Goal: Task Accomplishment & Management: Complete application form

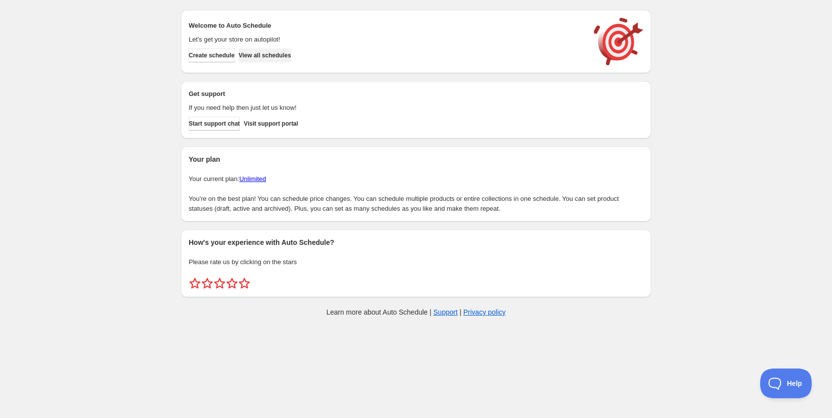
click at [287, 51] on span "View all schedules" at bounding box center [265, 55] width 52 height 8
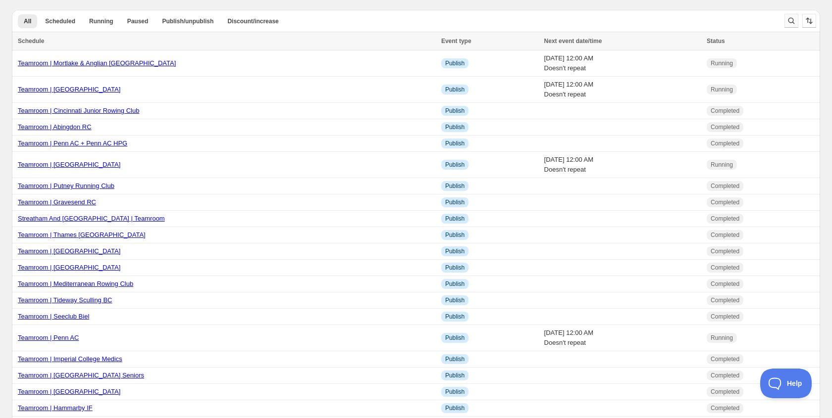
click at [788, 19] on icon "Search and filter results" at bounding box center [791, 21] width 6 height 6
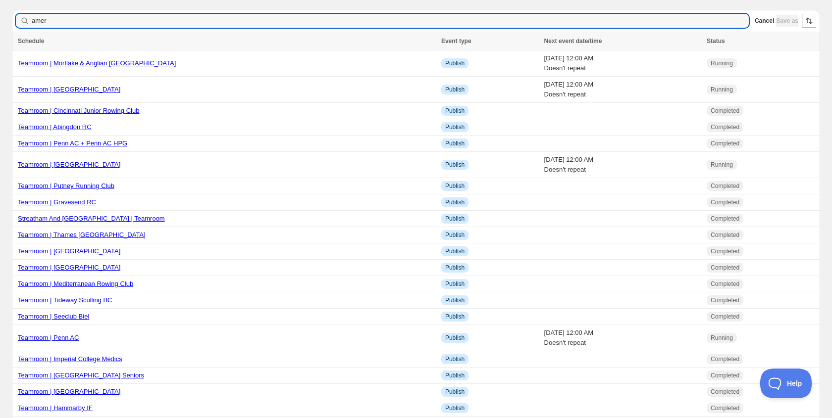
type input "ameri"
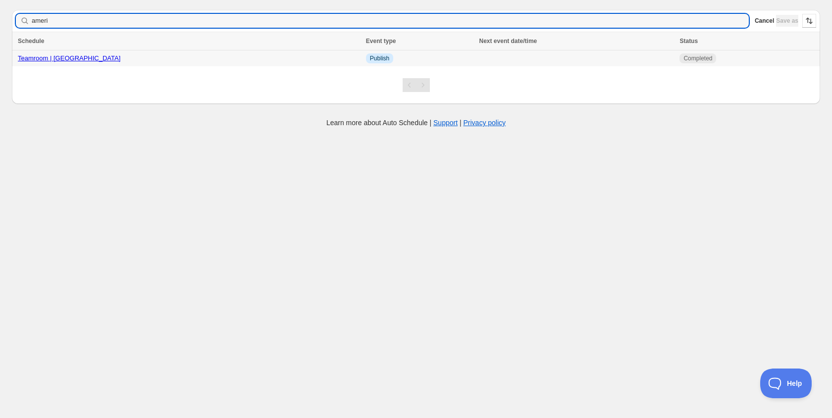
click at [95, 60] on link "Teamroom | [GEOGRAPHIC_DATA]" at bounding box center [69, 57] width 102 height 7
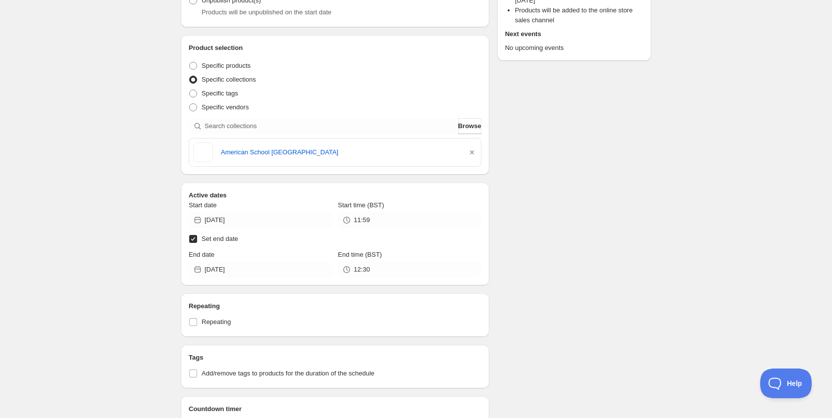
scroll to position [173, 0]
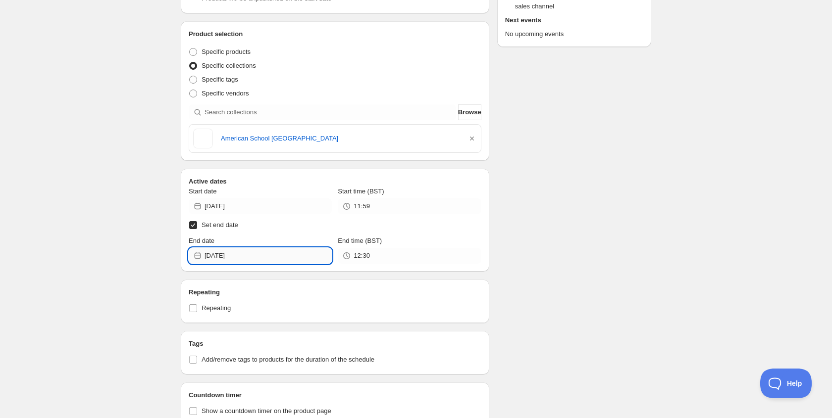
click at [240, 255] on input "[DATE]" at bounding box center [267, 256] width 127 height 16
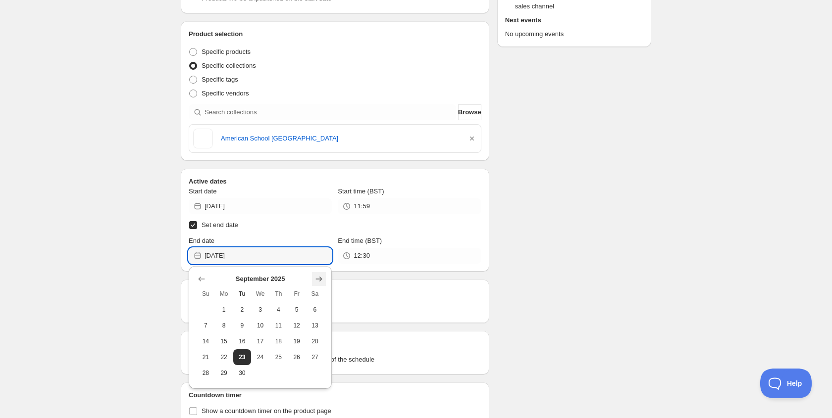
click at [322, 279] on icon "Show next month, October 2025" at bounding box center [319, 279] width 10 height 10
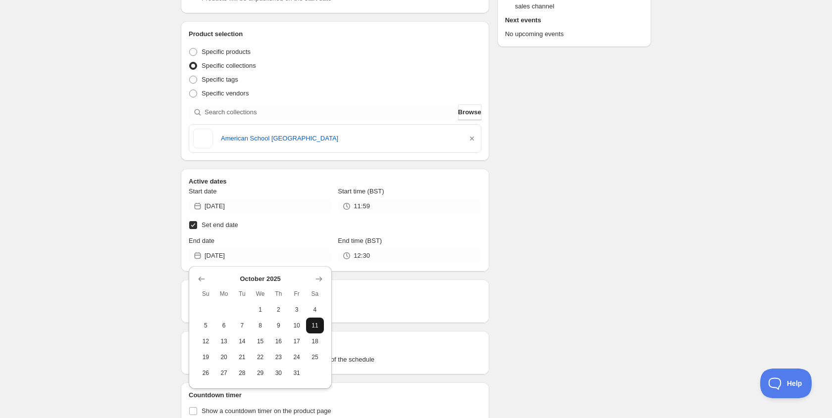
click at [317, 324] on span "11" at bounding box center [315, 326] width 10 height 8
type input "[DATE]"
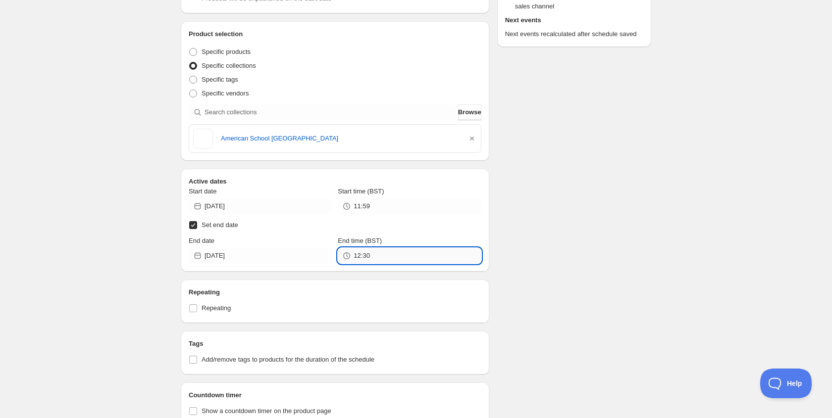
click at [368, 255] on input "12:30" at bounding box center [416, 256] width 127 height 16
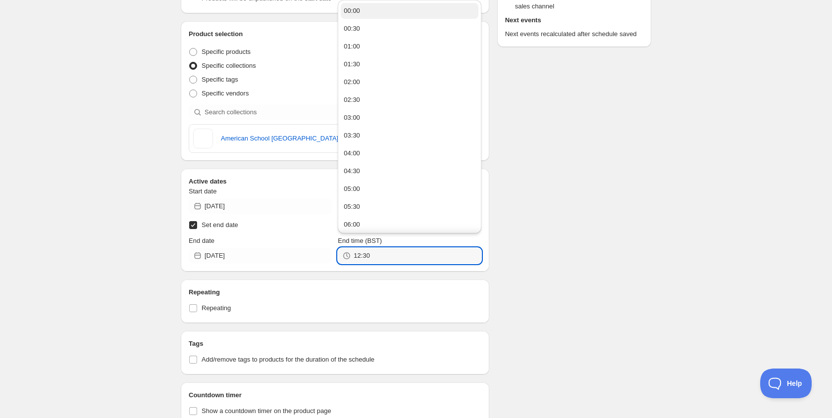
click at [353, 8] on div "00:00" at bounding box center [352, 11] width 16 height 10
type input "00:00"
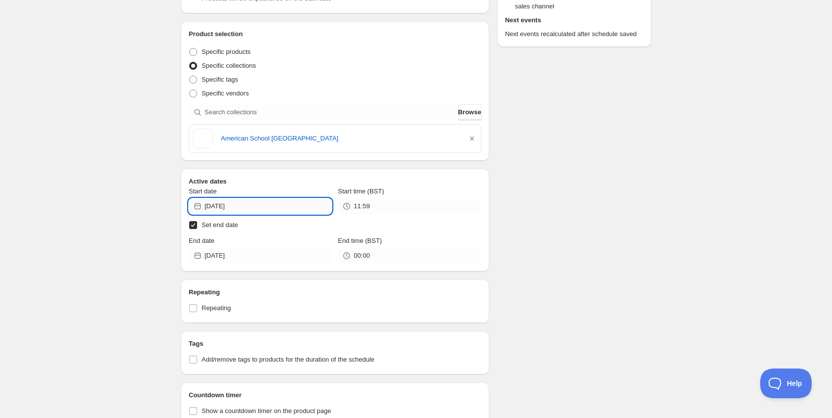
click at [249, 204] on input "[DATE]" at bounding box center [267, 207] width 127 height 16
click at [319, 228] on icon "Show next month, April 2025" at bounding box center [319, 230] width 10 height 10
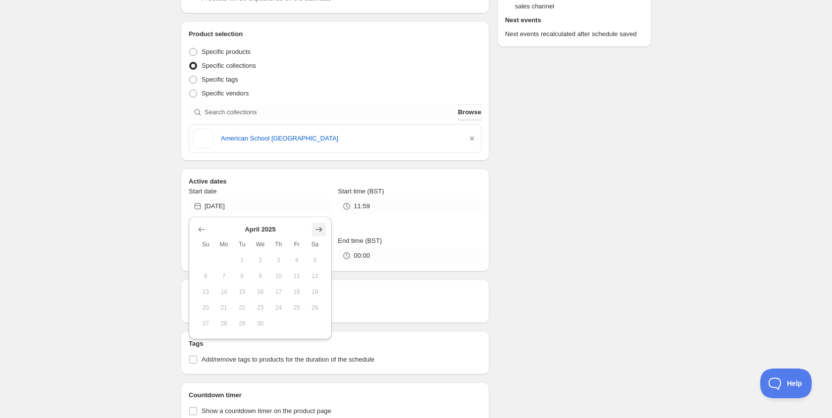
click at [319, 228] on icon "Show next month, May 2025" at bounding box center [319, 230] width 10 height 10
click at [319, 228] on icon "Show next month, June 2025" at bounding box center [319, 230] width 10 height 10
click at [319, 228] on icon "Show next month, July 2025" at bounding box center [319, 230] width 10 height 10
click at [319, 228] on icon "Show next month, August 2025" at bounding box center [319, 230] width 10 height 10
click at [319, 228] on icon "Show next month, September 2025" at bounding box center [319, 230] width 10 height 10
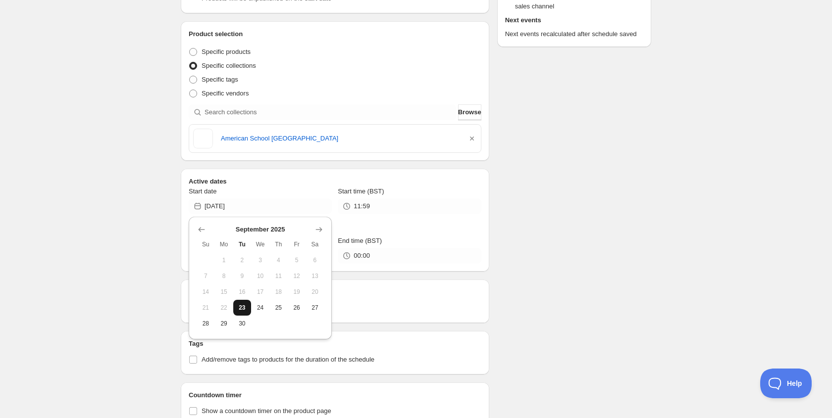
click at [244, 305] on span "23" at bounding box center [242, 308] width 10 height 8
type input "[DATE]"
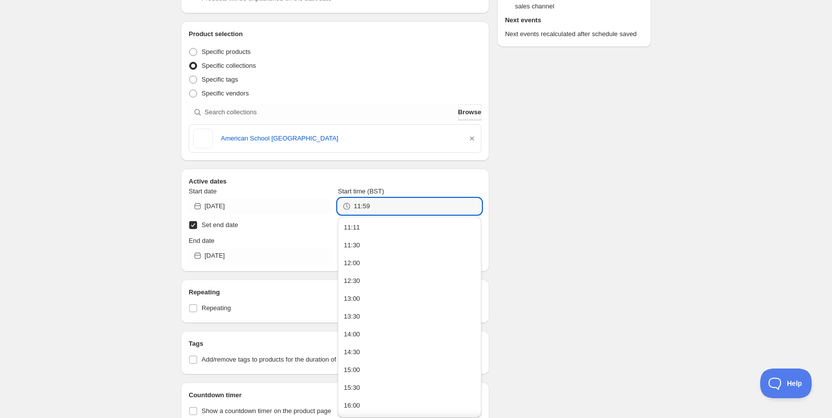
drag, startPoint x: 380, startPoint y: 204, endPoint x: 348, endPoint y: 205, distance: 32.7
click at [348, 205] on div "11:59" at bounding box center [409, 207] width 143 height 16
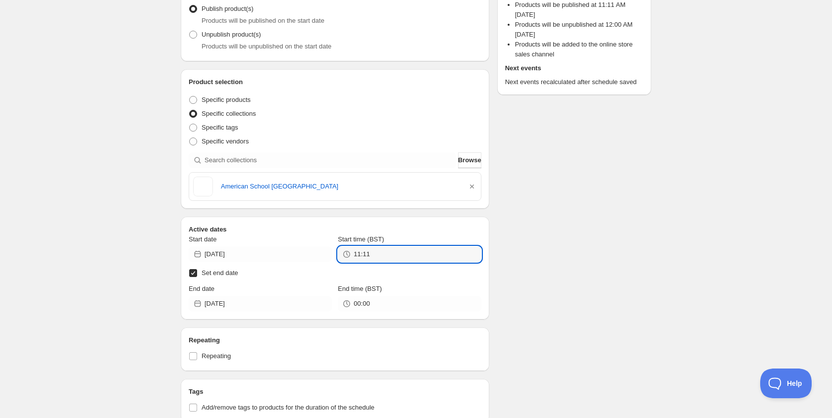
scroll to position [30, 0]
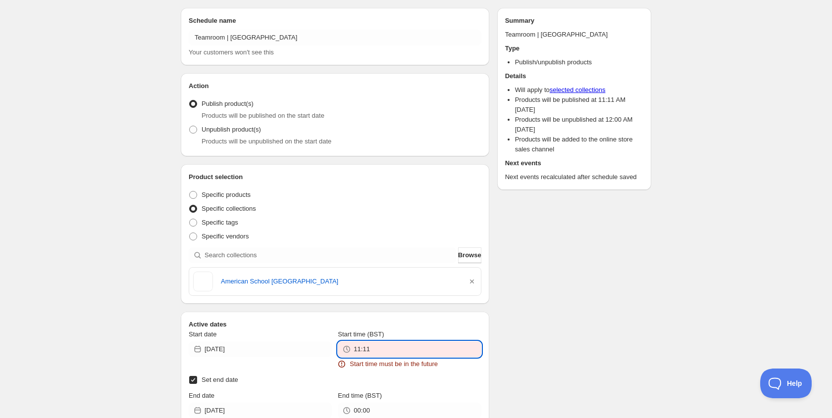
click at [375, 343] on input "11:11" at bounding box center [416, 350] width 127 height 16
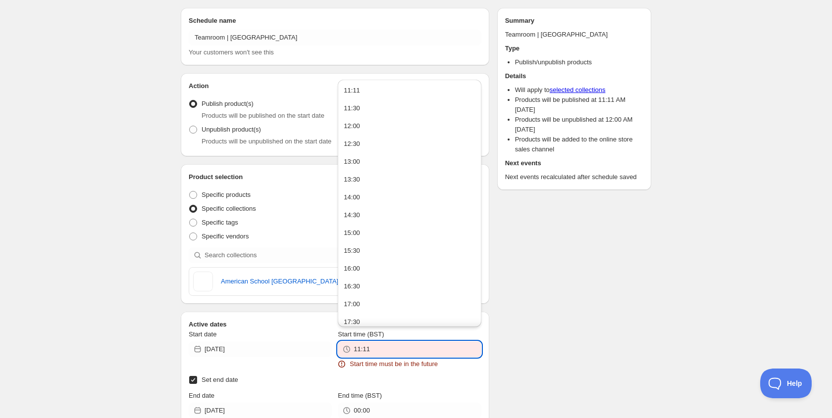
click at [375, 351] on input "11:11" at bounding box center [416, 350] width 127 height 16
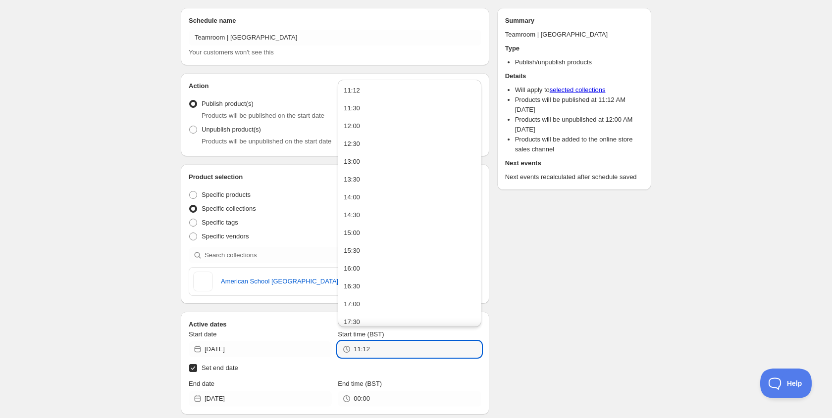
type input "11:12"
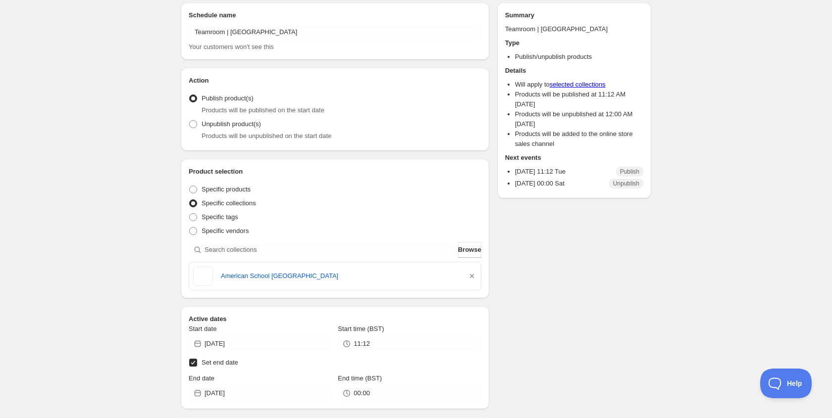
scroll to position [0, 0]
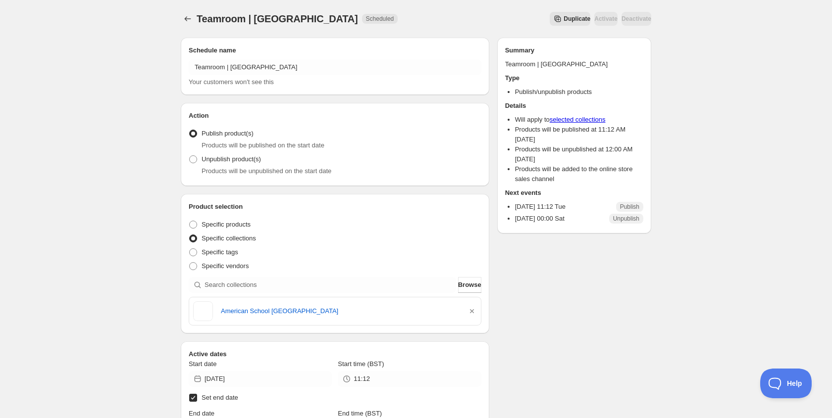
click at [185, 27] on div "Teamroom | [GEOGRAPHIC_DATA]. This page is ready Teamroom | American School Lon…" at bounding box center [416, 19] width 470 height 38
click at [186, 24] on button "Schedules" at bounding box center [188, 19] width 14 height 14
